Goal: Communication & Community: Answer question/provide support

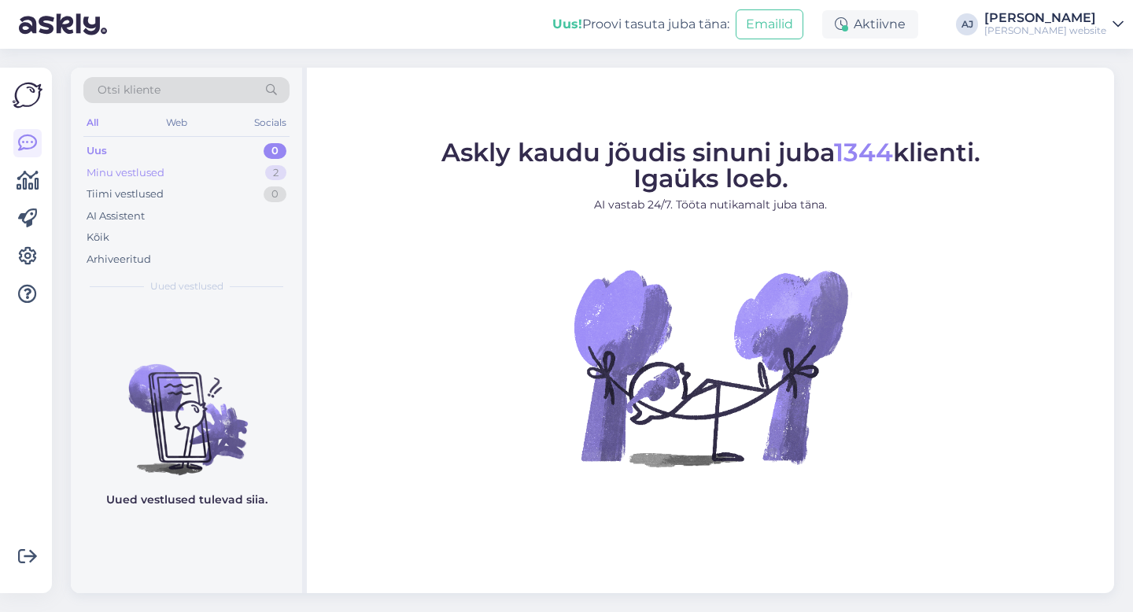
click at [131, 163] on div "Minu vestlused 2" at bounding box center [186, 173] width 206 height 22
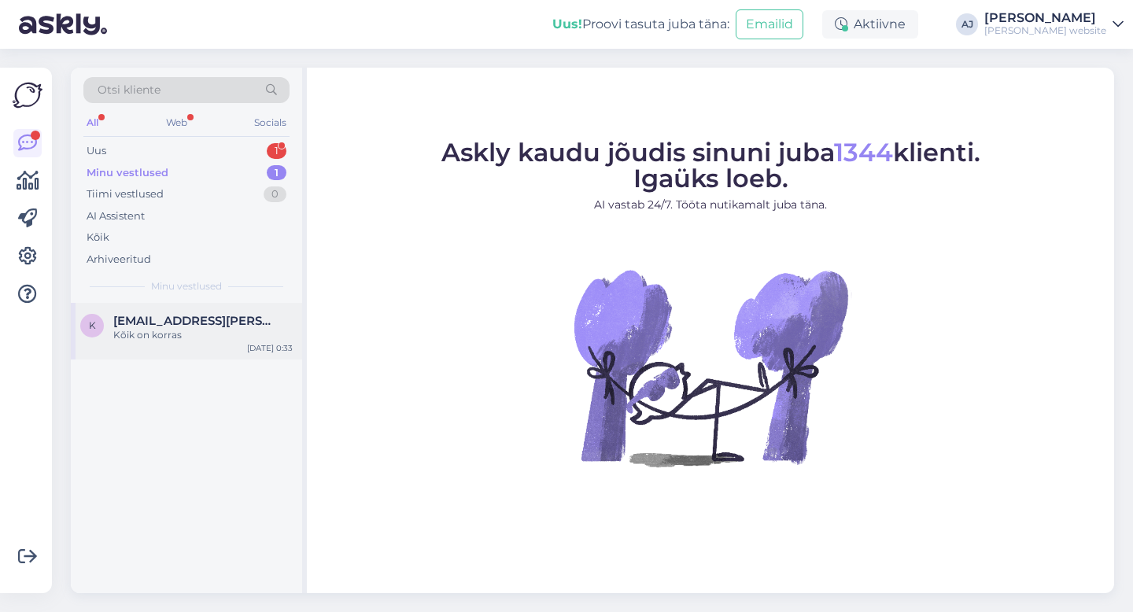
click at [153, 319] on span "[EMAIL_ADDRESS][PERSON_NAME][DOMAIN_NAME]" at bounding box center [195, 321] width 164 height 14
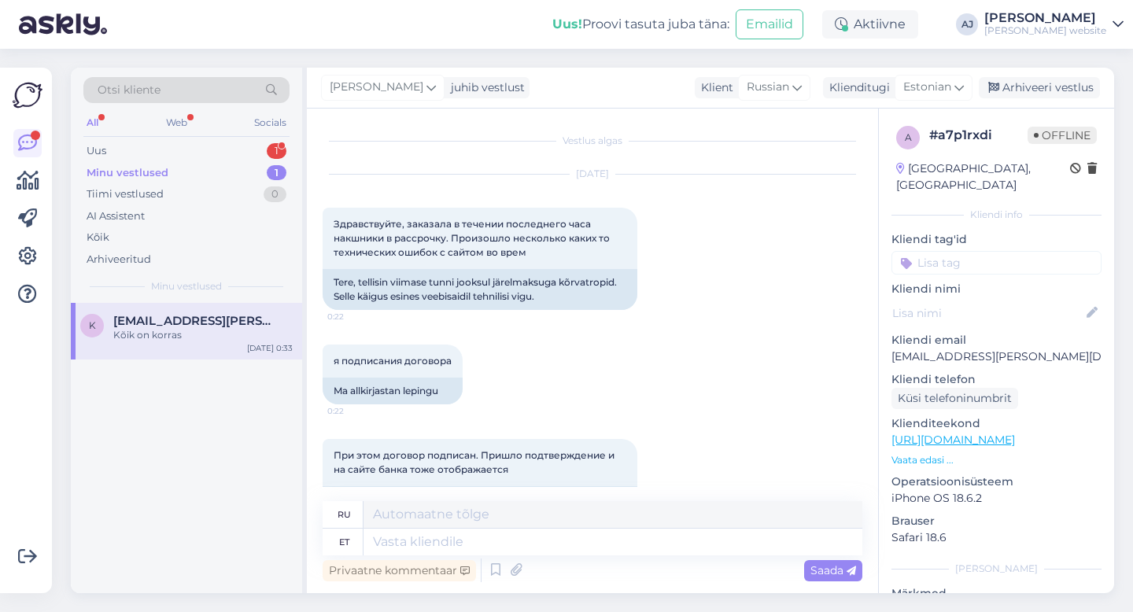
scroll to position [558, 0]
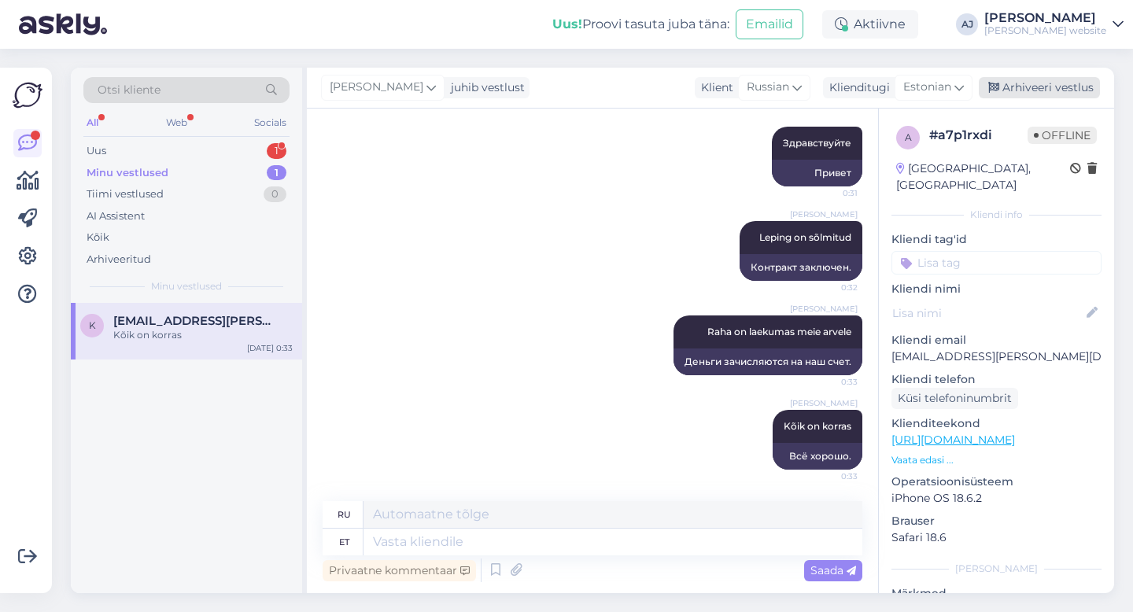
click at [1076, 85] on div "Arhiveeri vestlus" at bounding box center [1039, 87] width 121 height 21
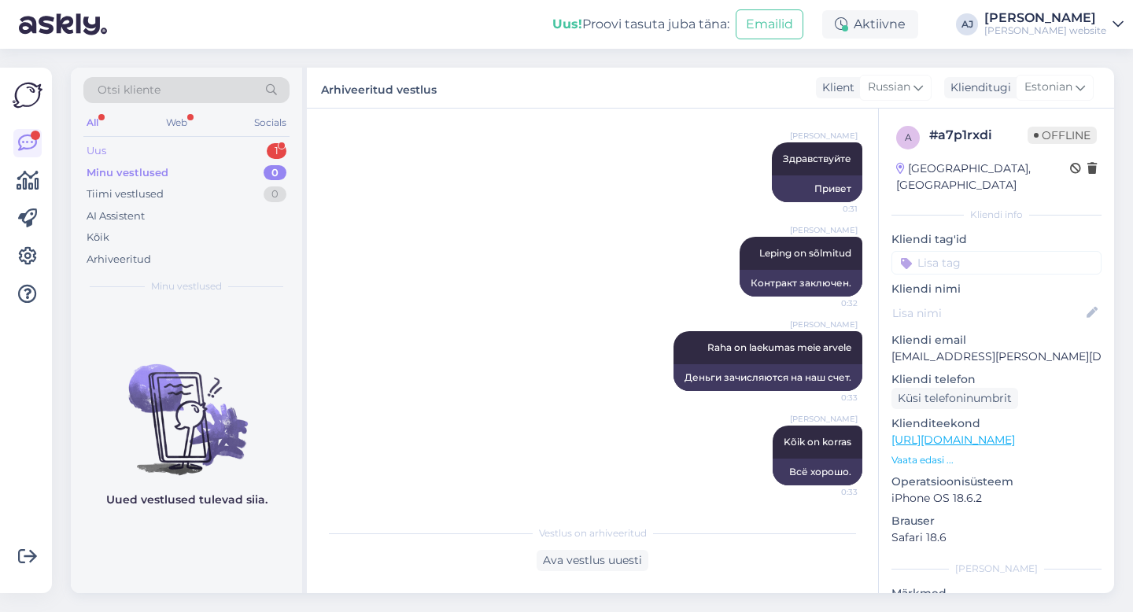
click at [102, 149] on div "Uus" at bounding box center [97, 151] width 20 height 16
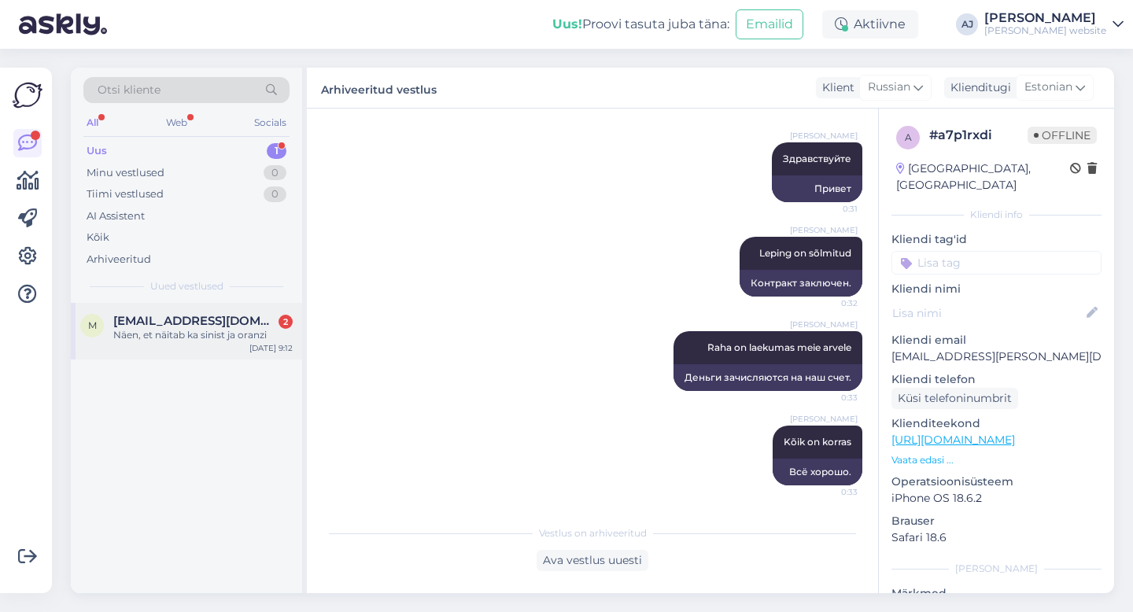
click at [164, 331] on div "Näen, et näitab ka sinist ja oranzi" at bounding box center [202, 335] width 179 height 14
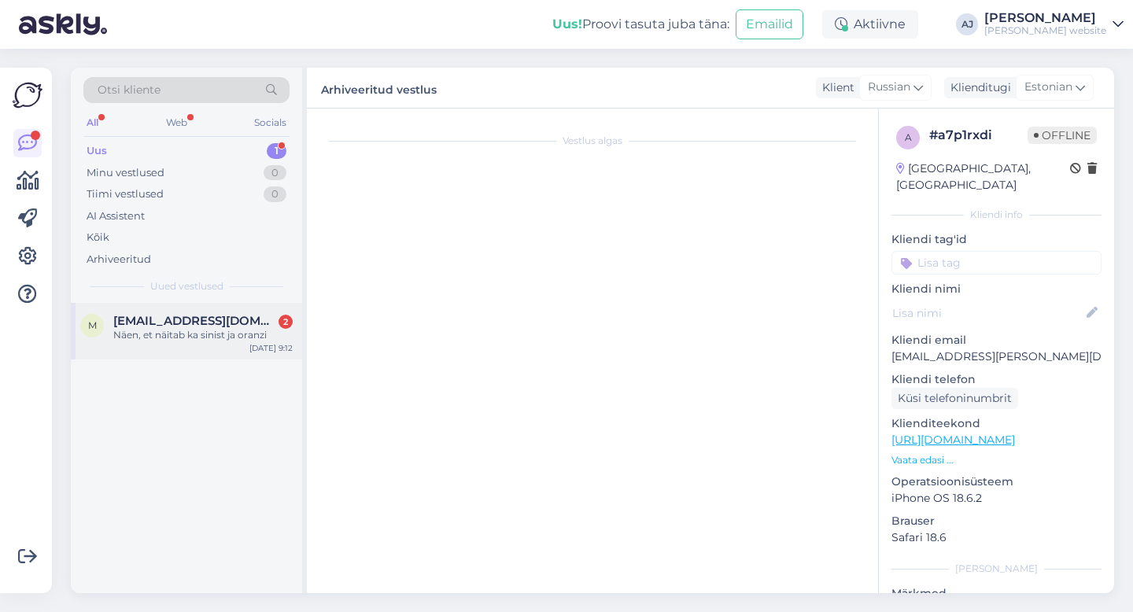
scroll to position [0, 0]
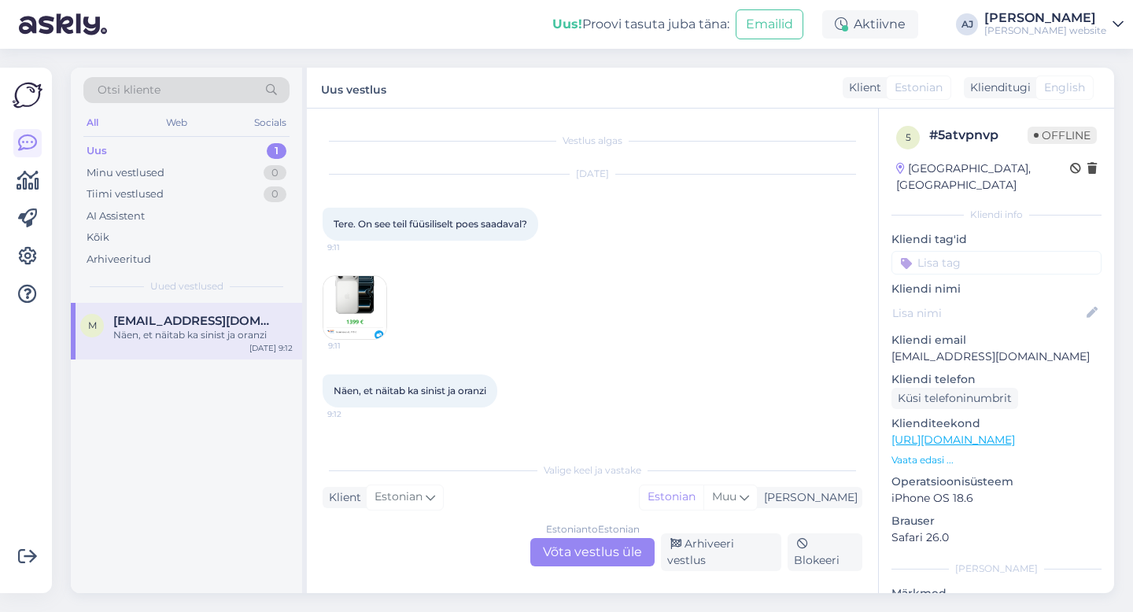
click at [589, 549] on div "Estonian to Estonian Võta vestlus üle" at bounding box center [592, 552] width 124 height 28
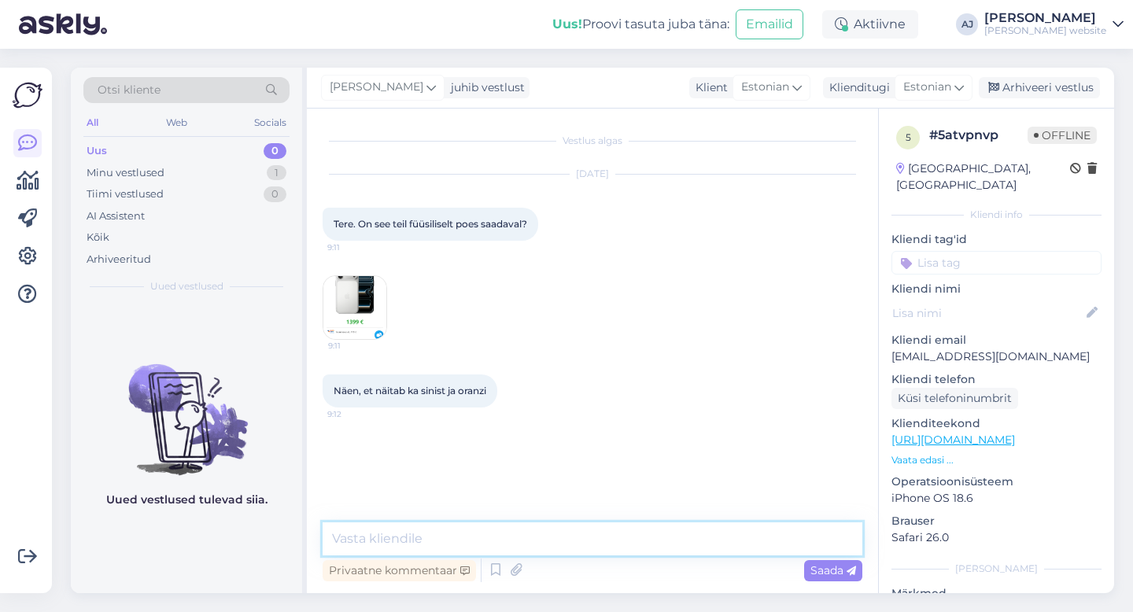
click at [410, 545] on textarea at bounding box center [593, 539] width 540 height 33
type textarea "Tere"
click at [833, 572] on span "Saada" at bounding box center [834, 570] width 46 height 14
click at [343, 539] on textarea at bounding box center [593, 539] width 540 height 33
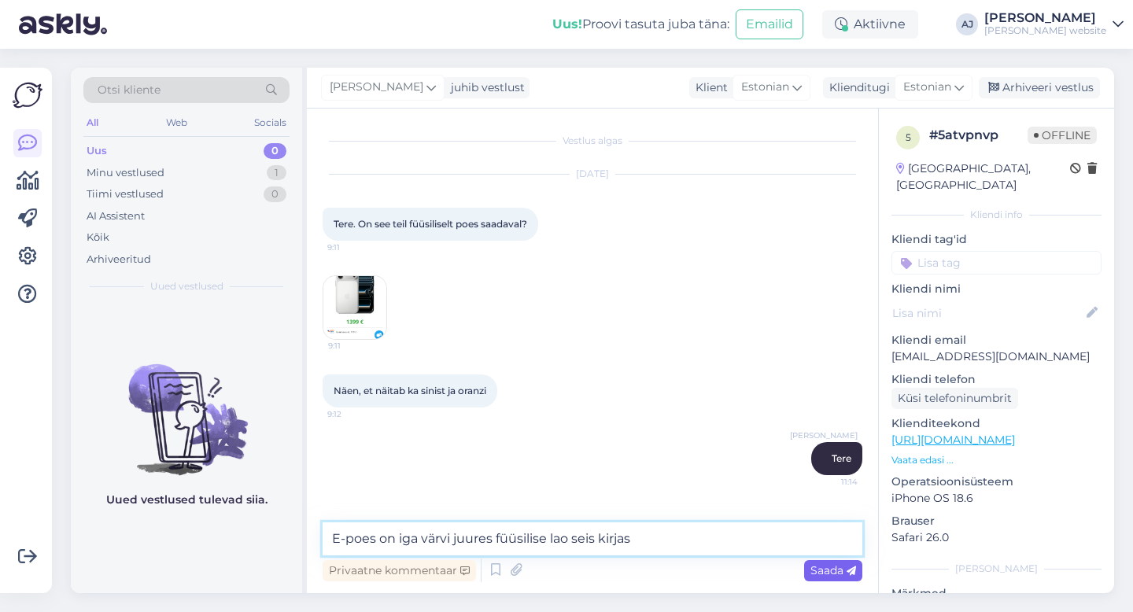
type textarea "E-poes on iga värvi juures füüsilise lao seis kirjas"
click at [831, 571] on span "Saada" at bounding box center [834, 570] width 46 height 14
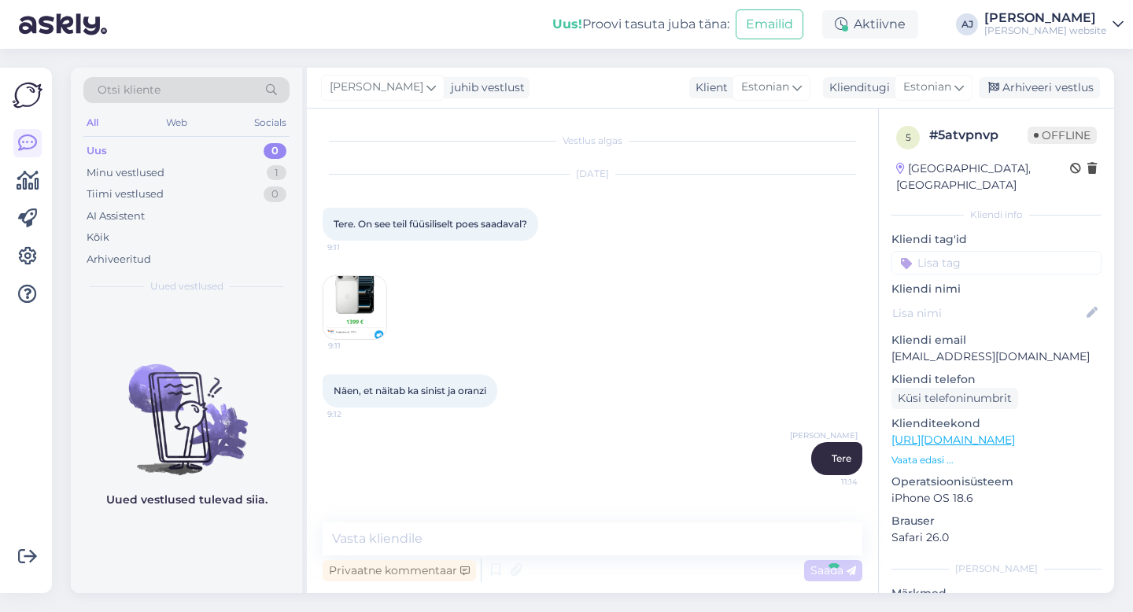
scroll to position [52, 0]
